Goal: Find specific page/section: Find specific page/section

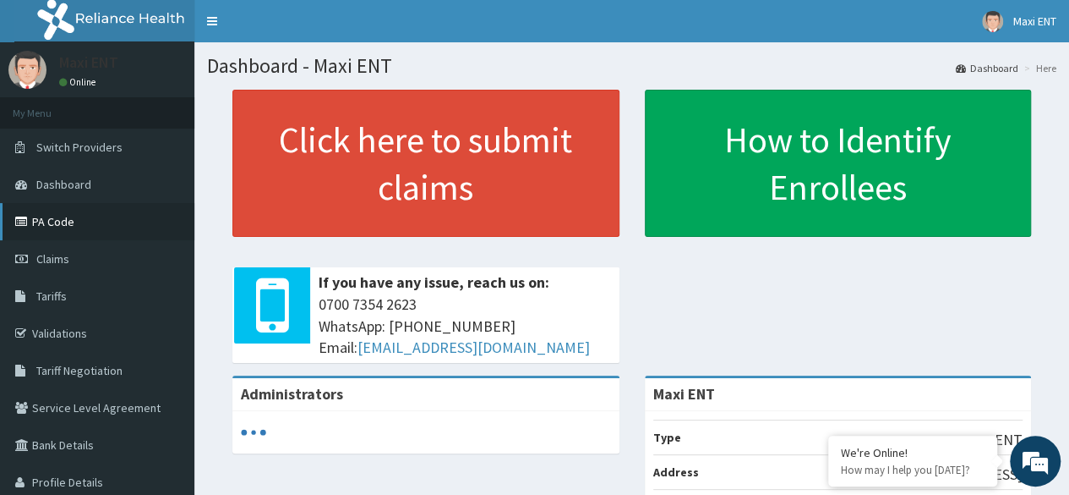
click at [92, 235] on link "PA Code" at bounding box center [97, 221] width 194 height 37
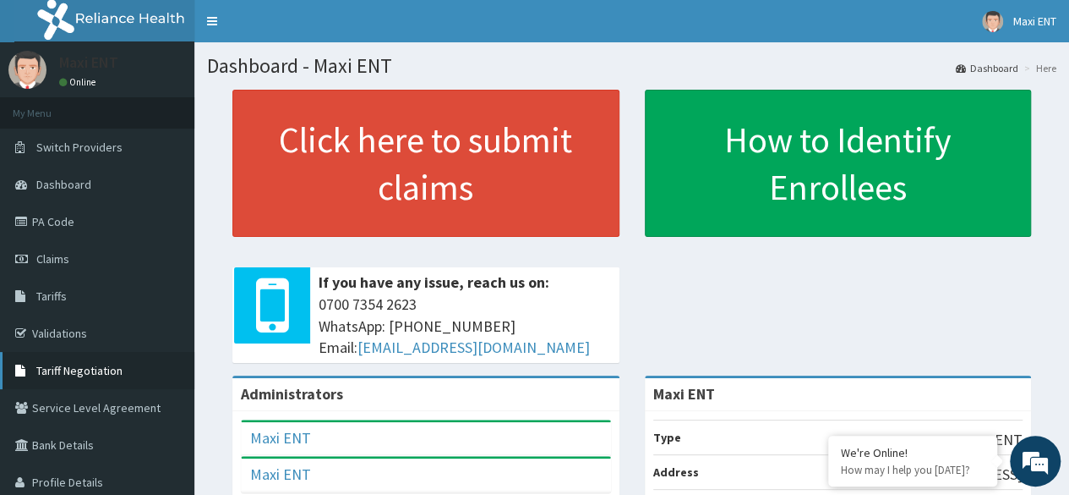
click at [90, 376] on span "Tariff Negotiation" at bounding box center [79, 370] width 86 height 15
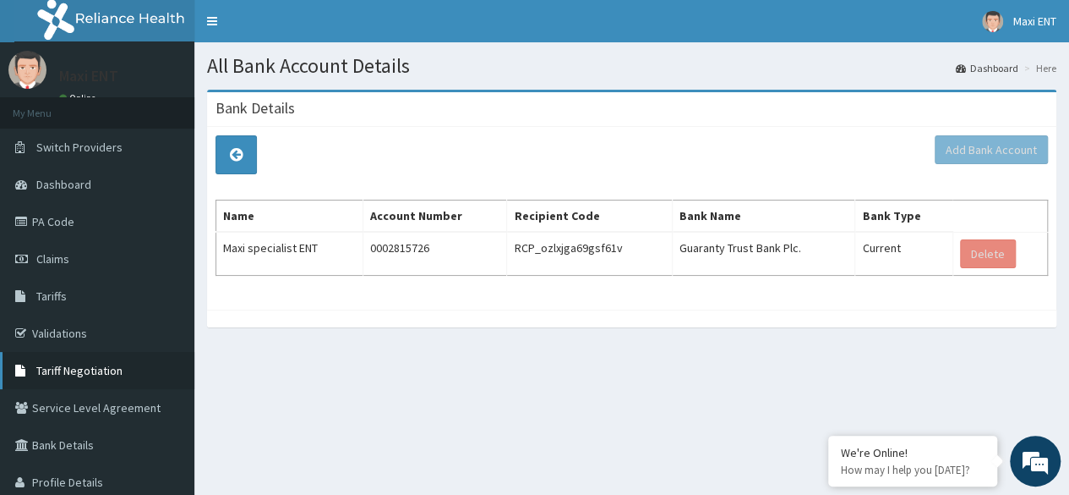
click at [72, 363] on span "Tariff Negotiation" at bounding box center [79, 370] width 86 height 15
